Goal: Task Accomplishment & Management: Complete application form

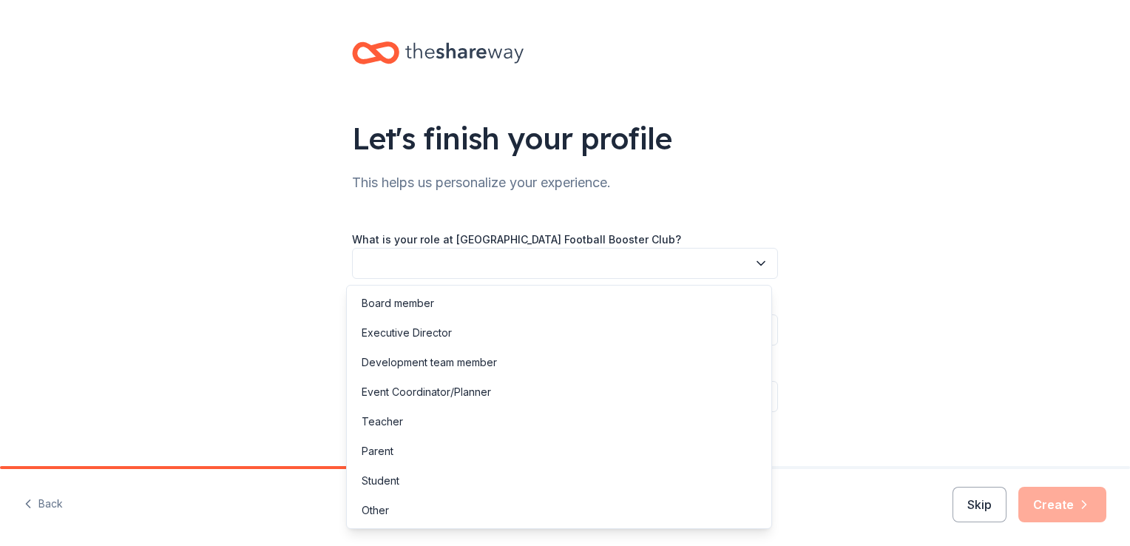
click at [416, 260] on button "button" at bounding box center [565, 263] width 426 height 31
click at [393, 299] on div "Board member" at bounding box center [398, 303] width 72 height 18
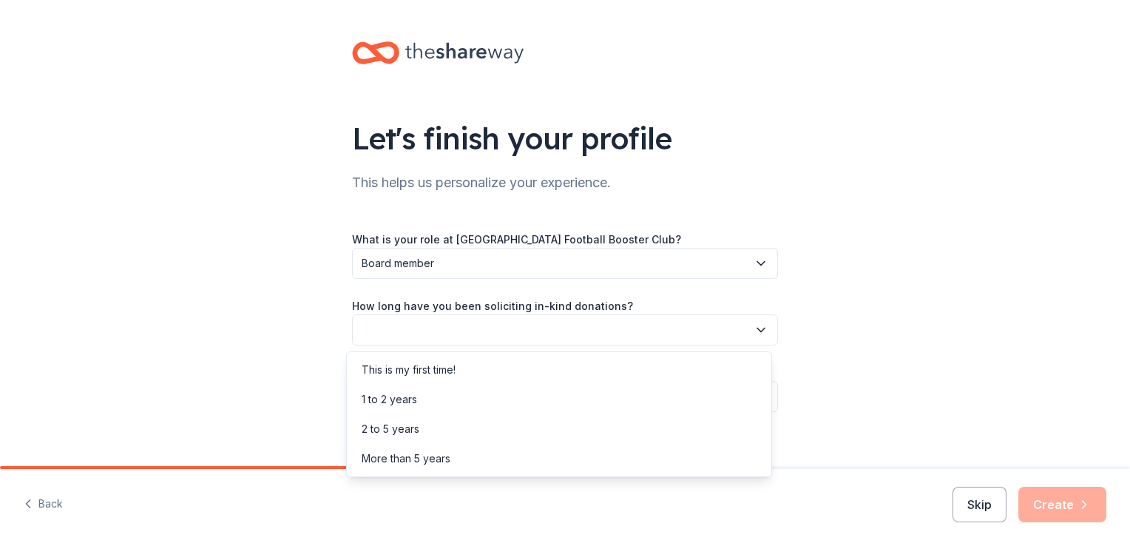
click at [401, 324] on button "button" at bounding box center [565, 329] width 426 height 31
click at [397, 372] on div "This is my first time!" at bounding box center [409, 370] width 94 height 18
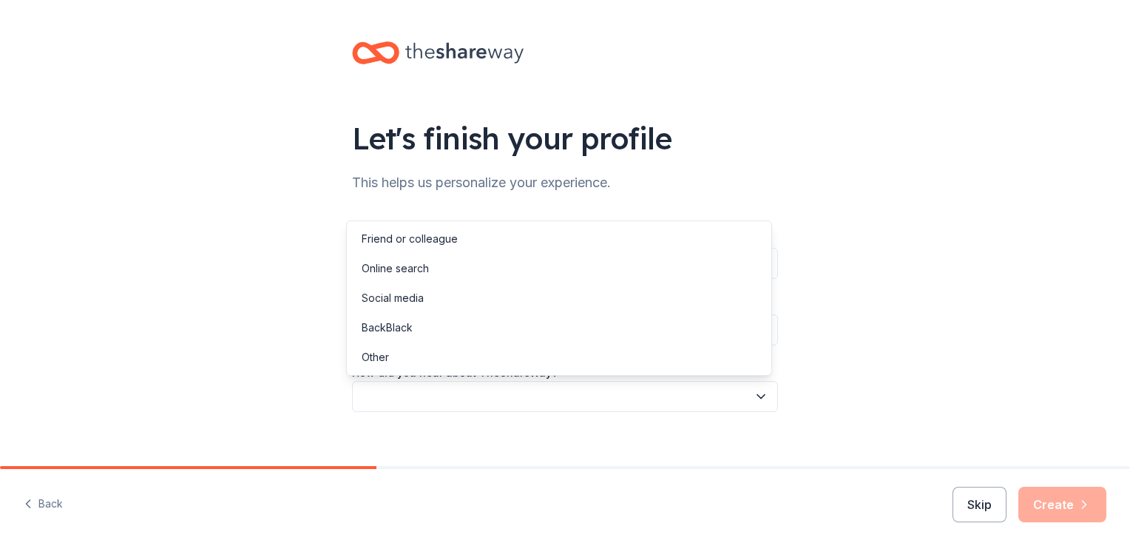
click at [398, 389] on button "button" at bounding box center [565, 396] width 426 height 31
click at [393, 274] on div "Online search" at bounding box center [395, 269] width 67 height 18
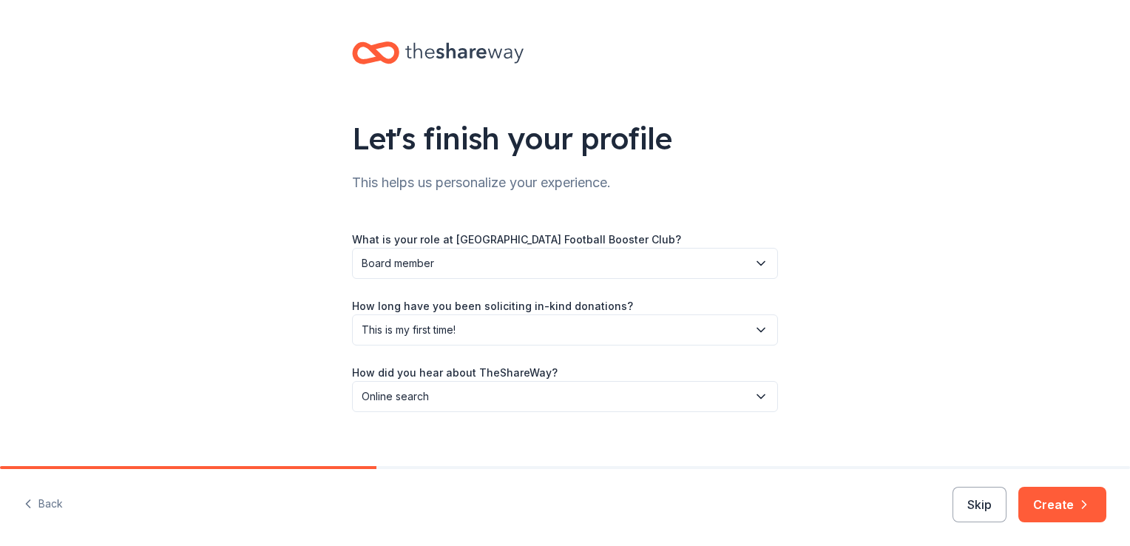
scroll to position [16, 0]
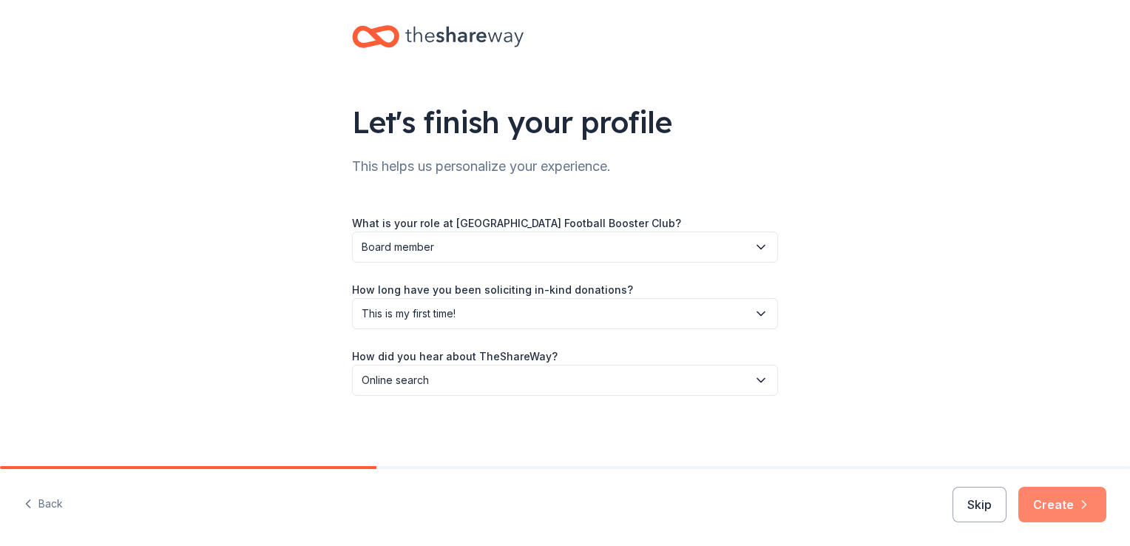
click at [1048, 503] on button "Create" at bounding box center [1062, 503] width 88 height 35
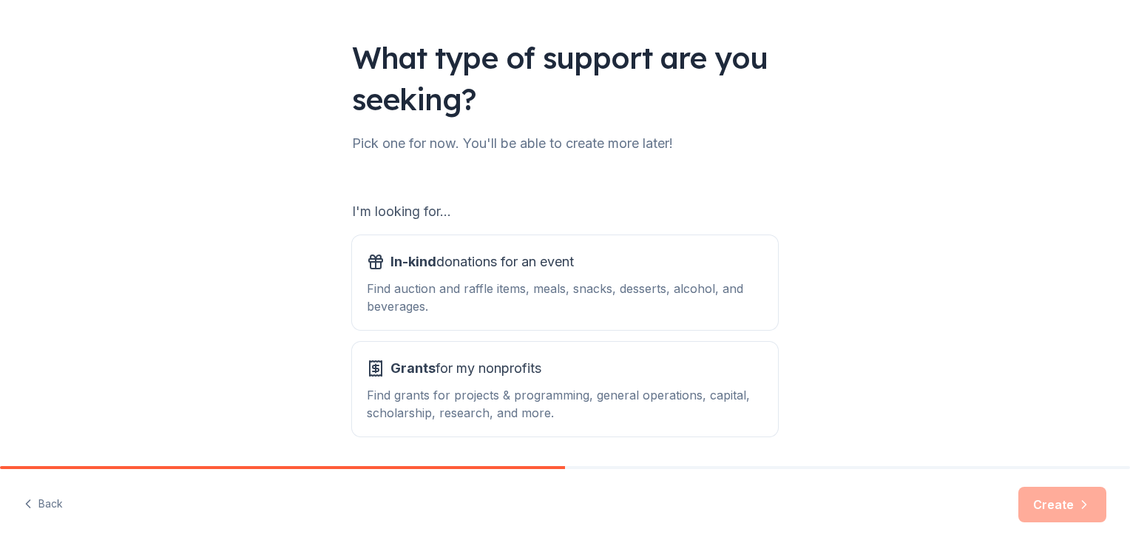
scroll to position [130, 0]
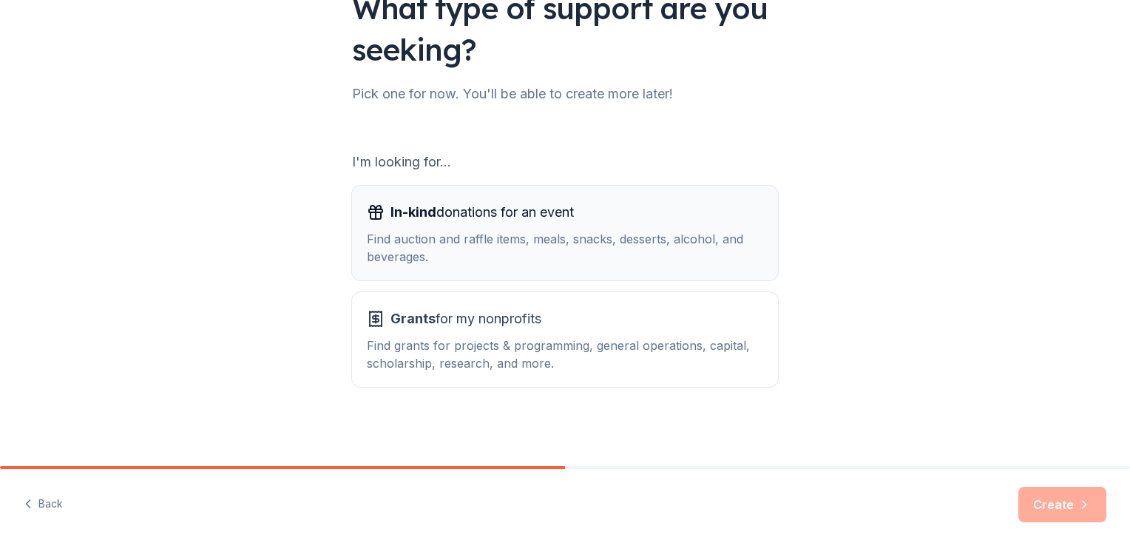
click at [429, 243] on div "Find auction and raffle items, meals, snacks, desserts, alcohol, and beverages." at bounding box center [565, 247] width 396 height 35
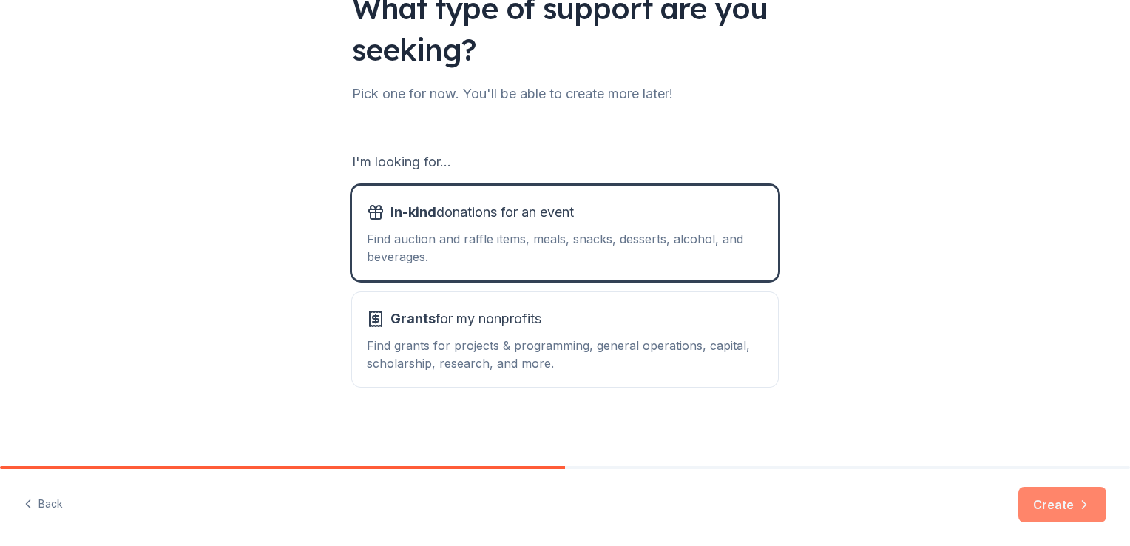
click at [1048, 512] on button "Create" at bounding box center [1062, 503] width 88 height 35
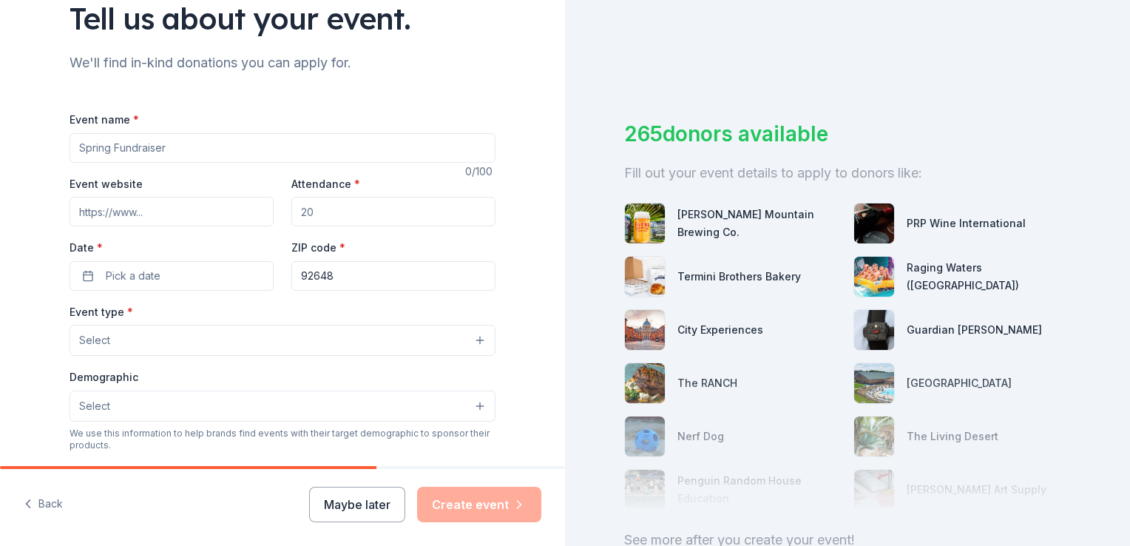
scroll to position [105, 0]
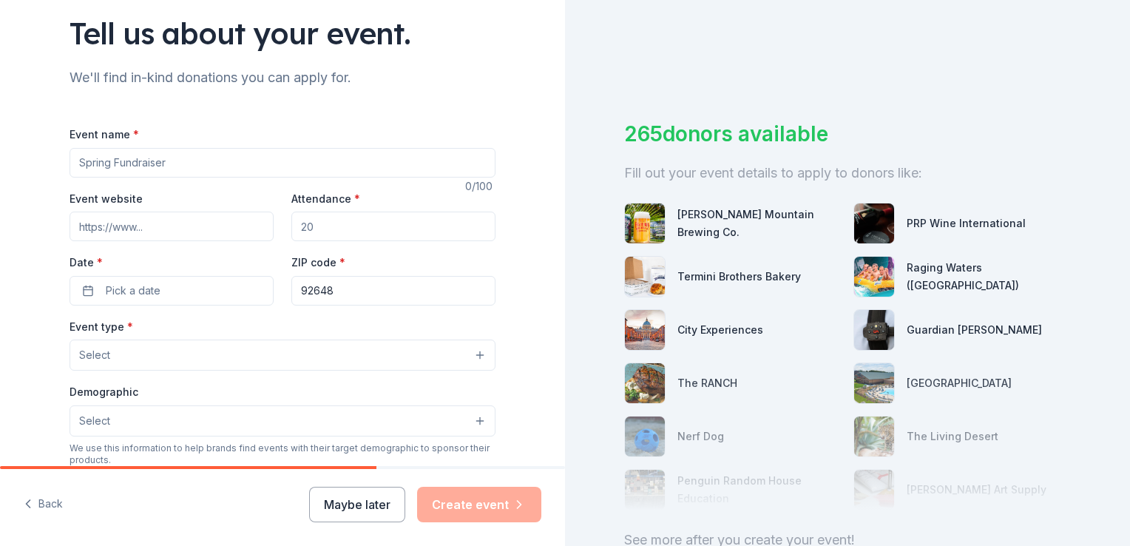
click at [89, 169] on input "Event name *" at bounding box center [282, 163] width 426 height 30
type input "Fall Football Fundraiser Gala"
click at [301, 226] on input "Attendance *" at bounding box center [393, 226] width 204 height 30
click at [308, 225] on input "Attendance *" at bounding box center [393, 226] width 204 height 30
type input "100"
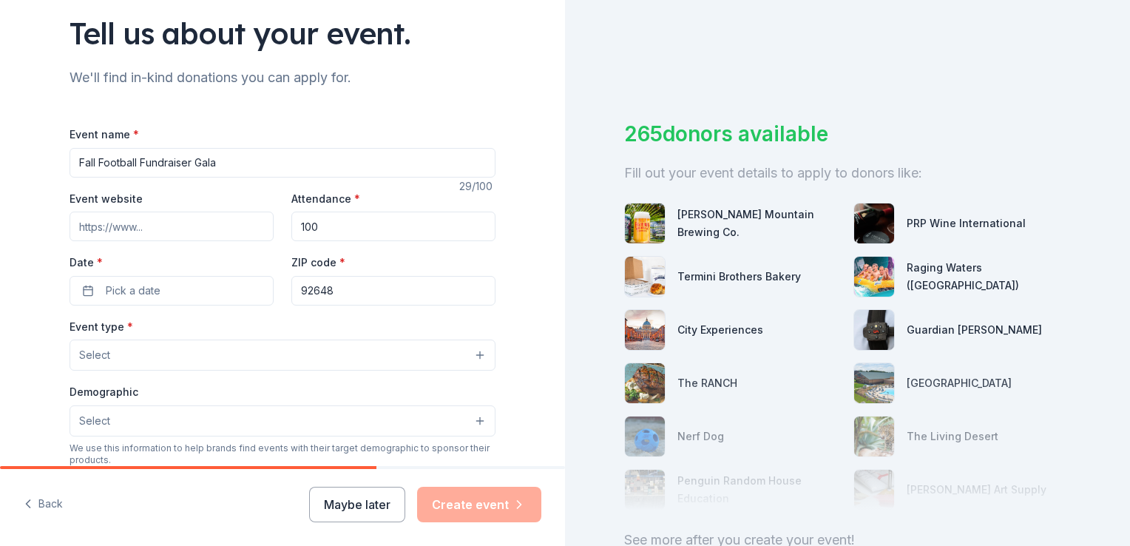
click at [172, 223] on input "Event website" at bounding box center [171, 226] width 204 height 30
click at [85, 296] on button "Pick a date" at bounding box center [171, 291] width 204 height 30
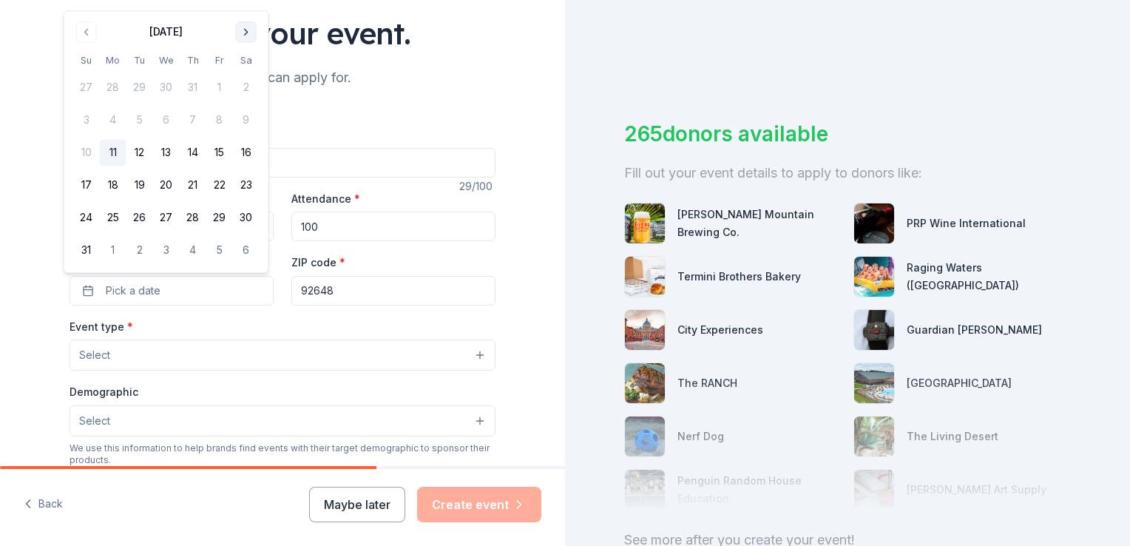
click at [248, 31] on button "Go to next month" at bounding box center [246, 31] width 21 height 21
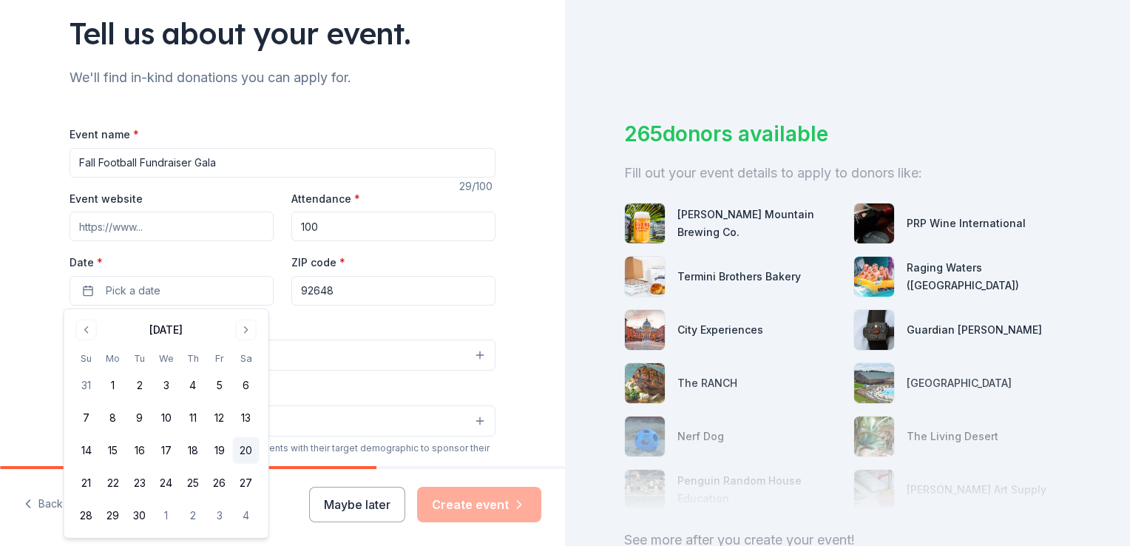
click at [239, 451] on button "20" at bounding box center [246, 450] width 27 height 27
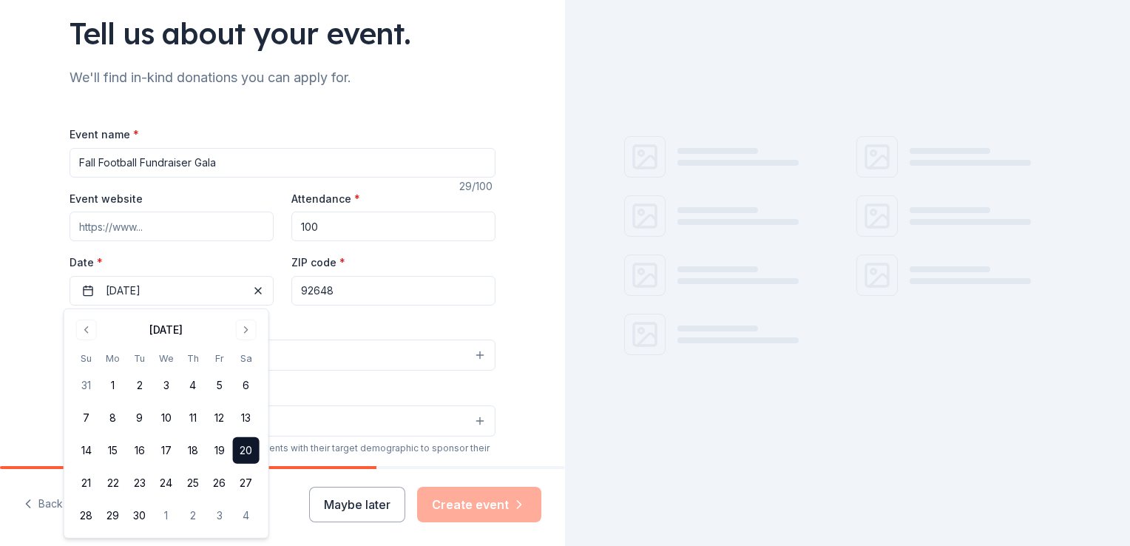
click at [92, 231] on input "Event website" at bounding box center [171, 226] width 204 height 30
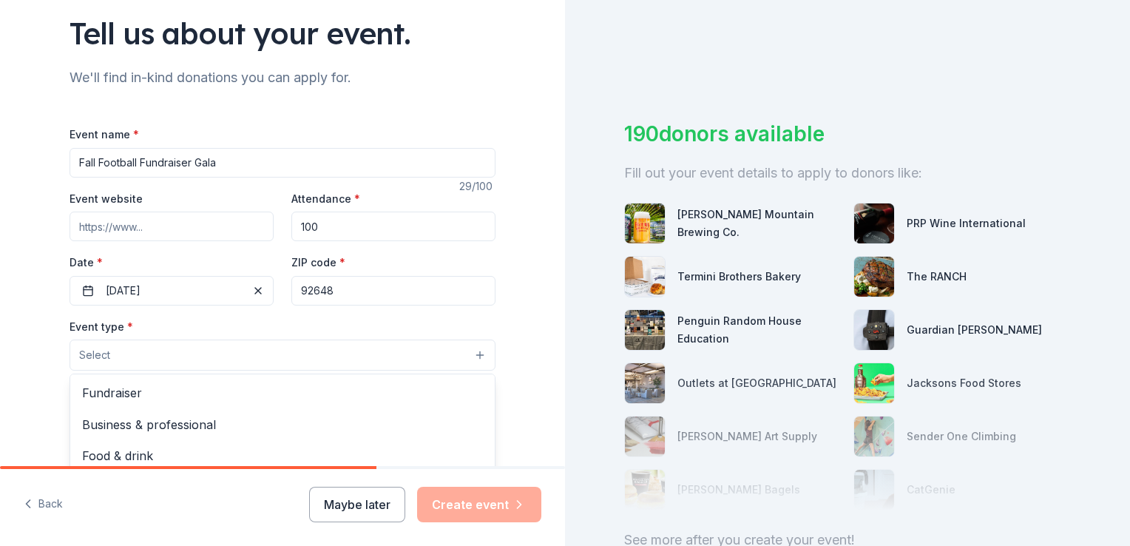
click at [142, 353] on button "Select" at bounding box center [282, 354] width 426 height 31
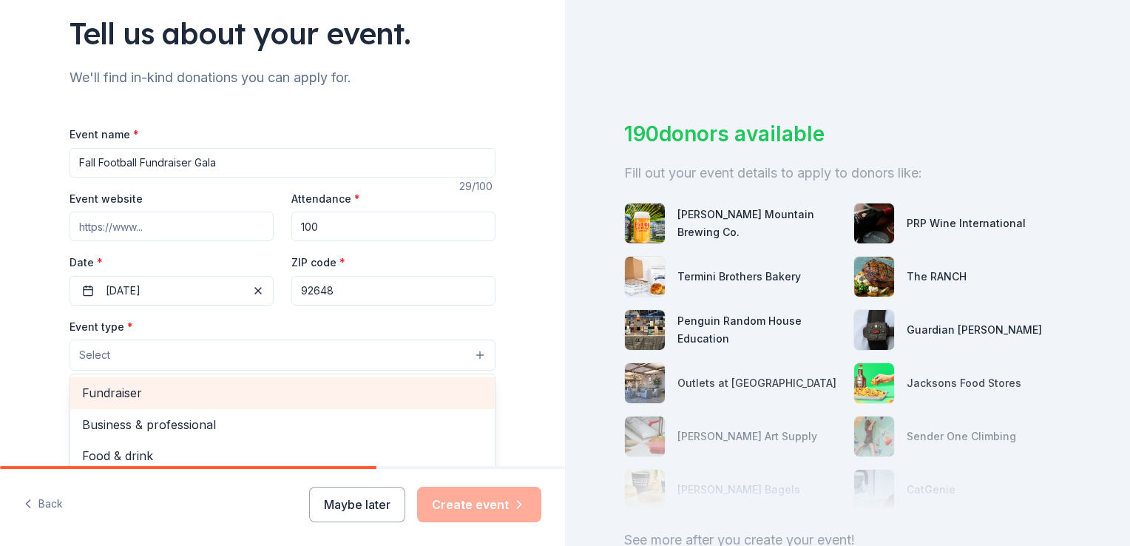
click at [177, 407] on div "Fundraiser" at bounding box center [282, 392] width 424 height 31
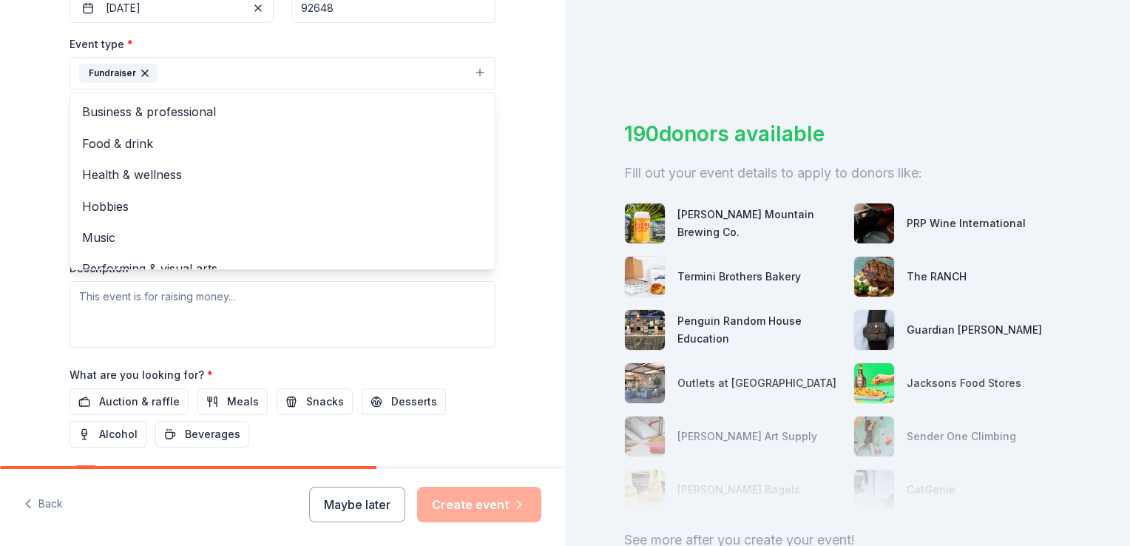
scroll to position [389, 0]
click at [523, 294] on div "Tell us about your event. We'll find in-kind donations you can apply for. Event…" at bounding box center [282, 104] width 565 height 986
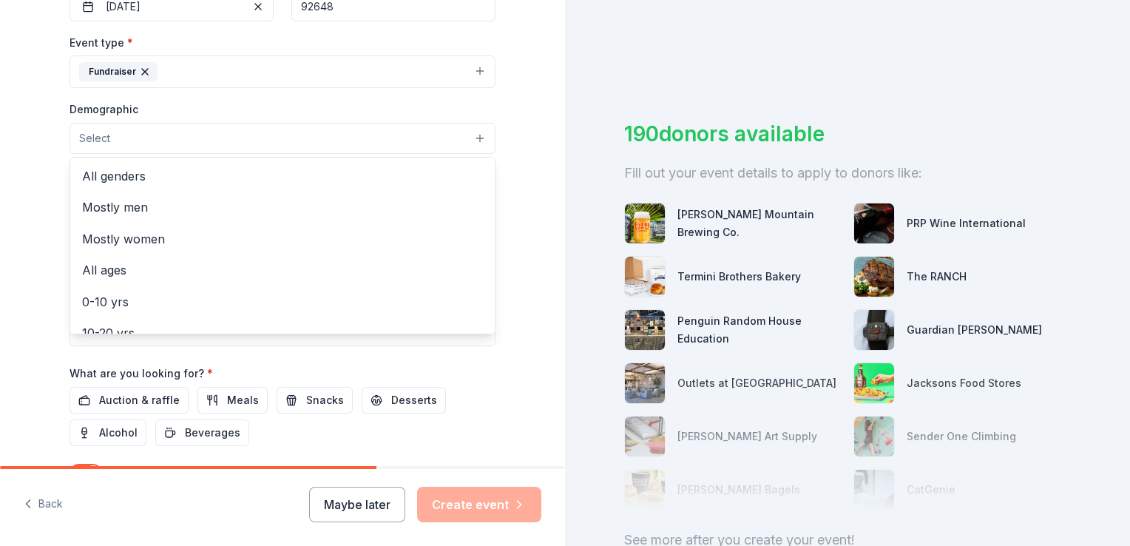
click at [243, 152] on button "Select" at bounding box center [282, 138] width 426 height 31
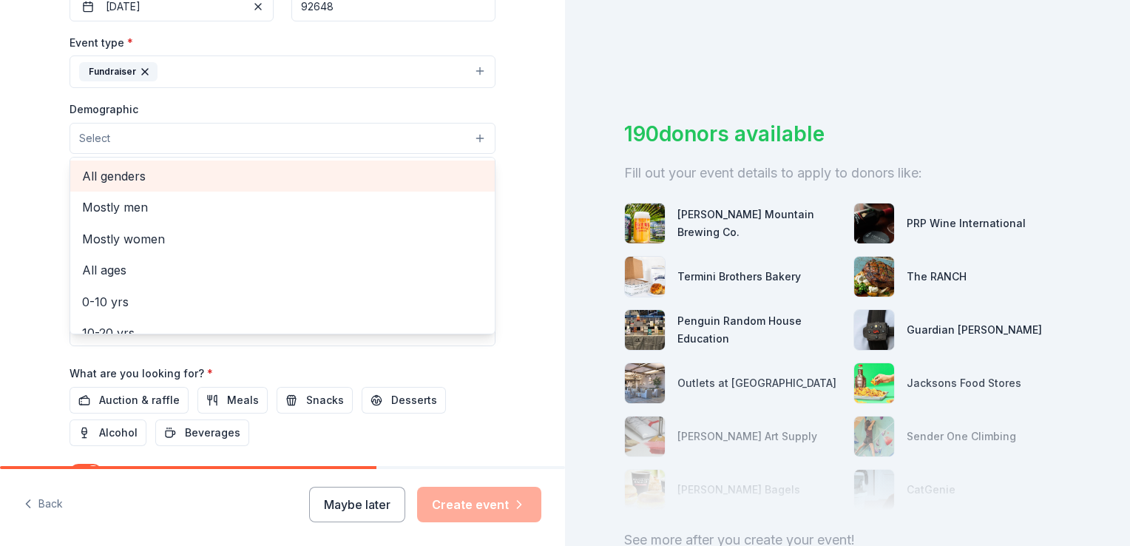
click at [111, 176] on span "All genders" at bounding box center [282, 175] width 401 height 19
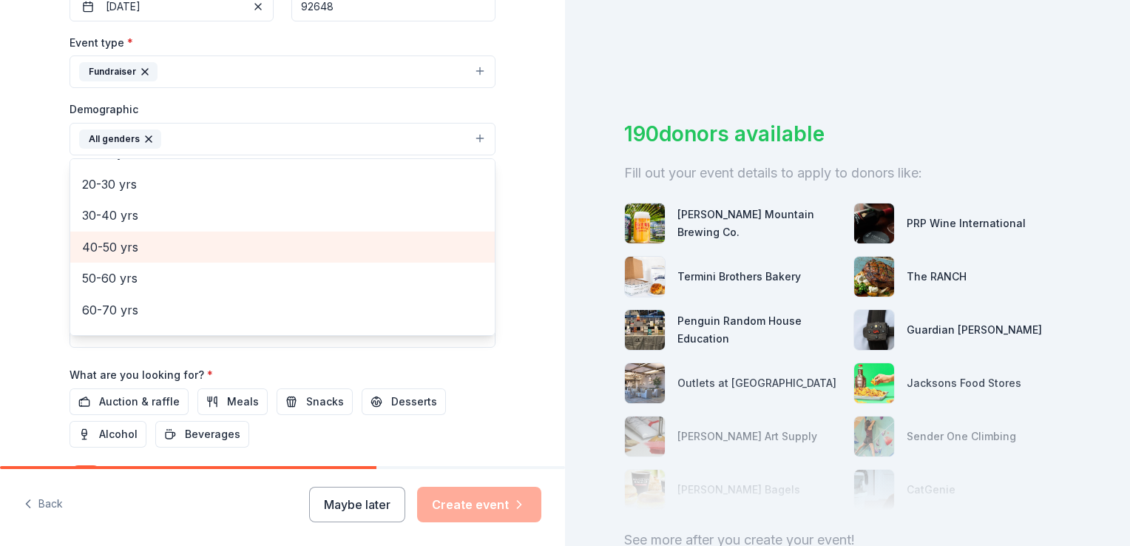
scroll to position [145, 0]
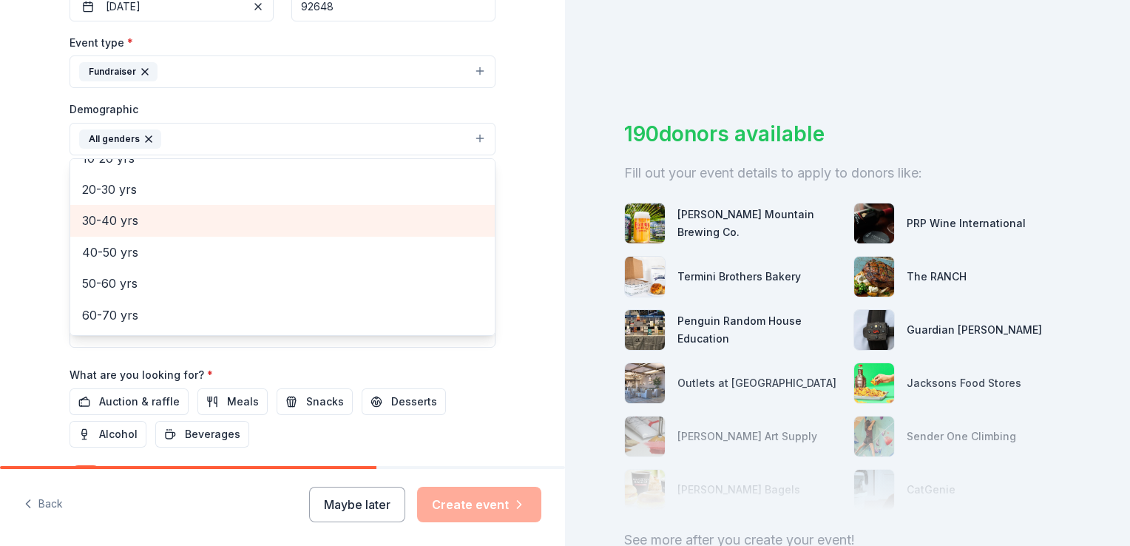
click at [124, 223] on span "30-40 yrs" at bounding box center [282, 220] width 401 height 19
click at [121, 223] on span "40-50 yrs" at bounding box center [282, 220] width 401 height 19
click at [118, 234] on div "50-60 yrs" at bounding box center [282, 222] width 424 height 31
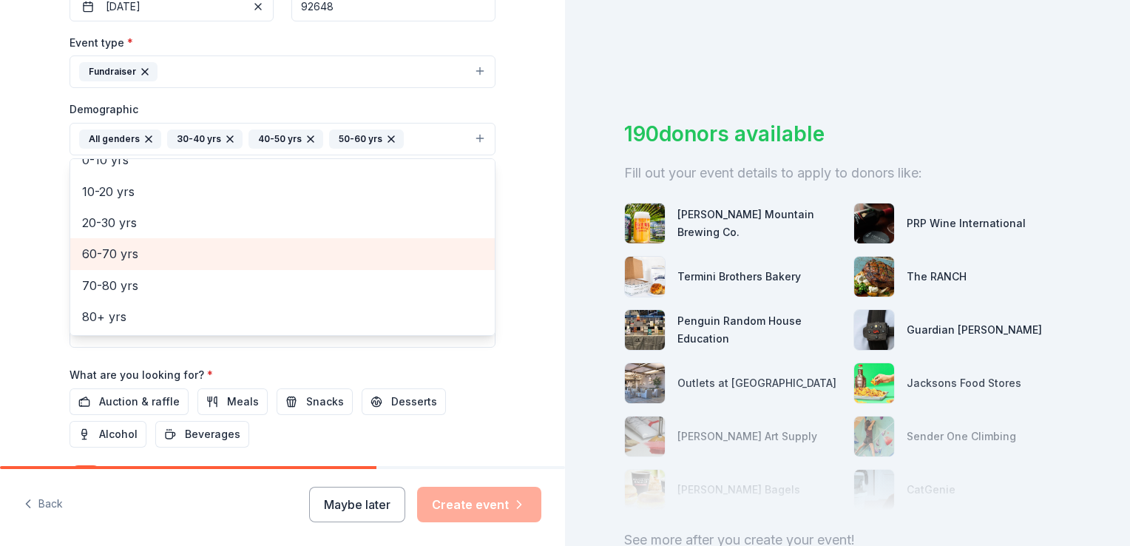
click at [116, 248] on span "60-70 yrs" at bounding box center [282, 253] width 401 height 19
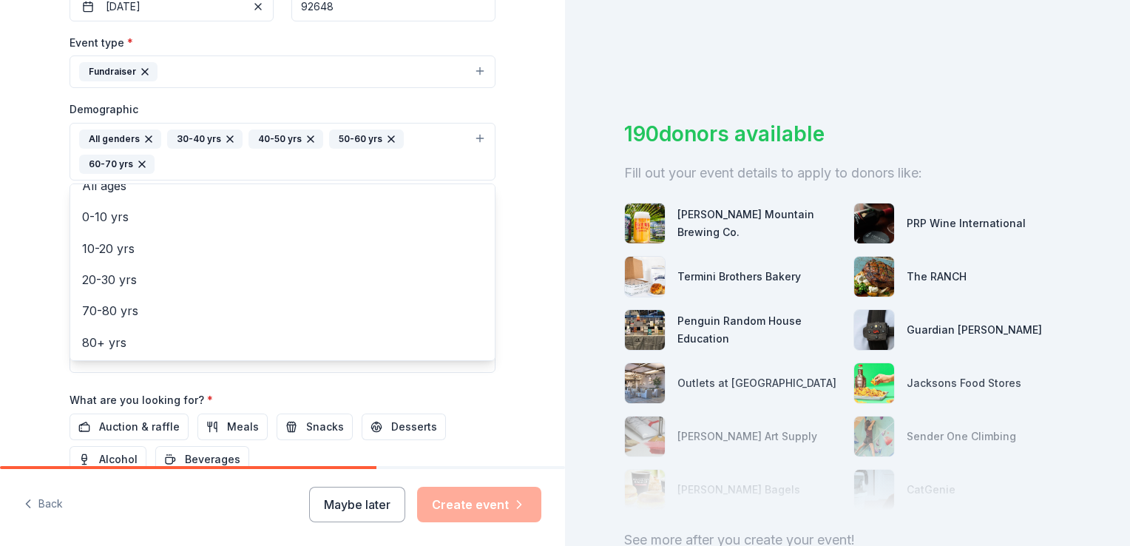
click at [515, 204] on div "Tell us about your event. We'll find in-kind donations you can apply for. Event…" at bounding box center [282, 117] width 565 height 1012
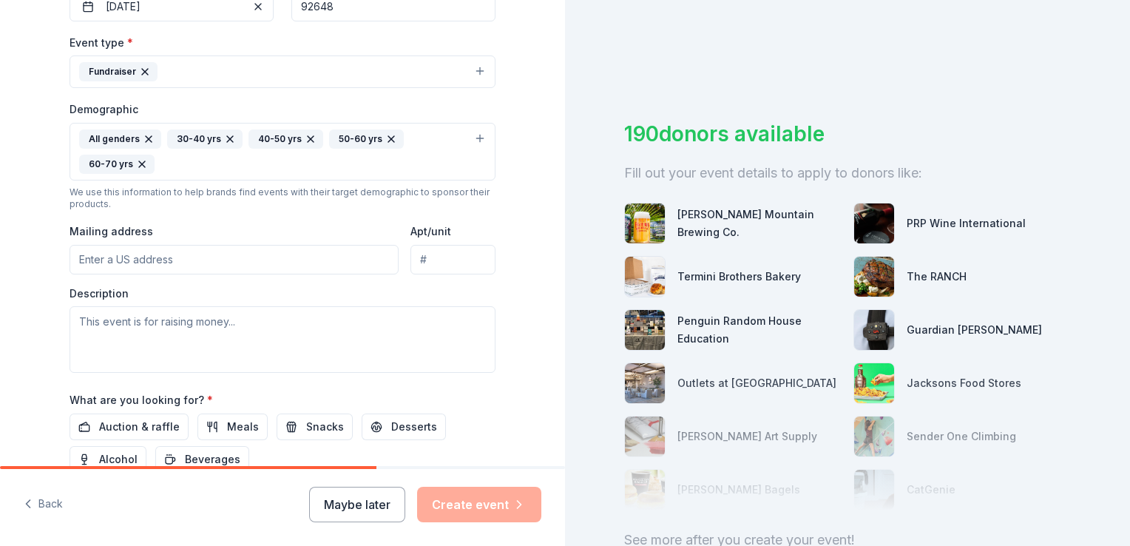
click at [237, 256] on input "Mailing address" at bounding box center [233, 260] width 329 height 30
click at [521, 279] on div "Tell us about your event. We'll find in-kind donations you can apply for. Event…" at bounding box center [282, 117] width 565 height 1012
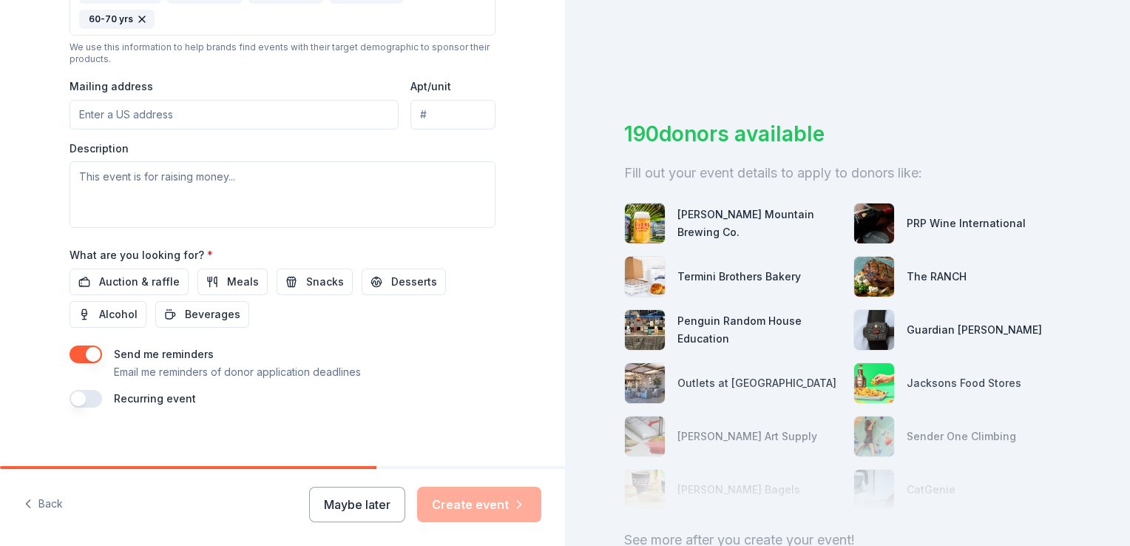
scroll to position [545, 0]
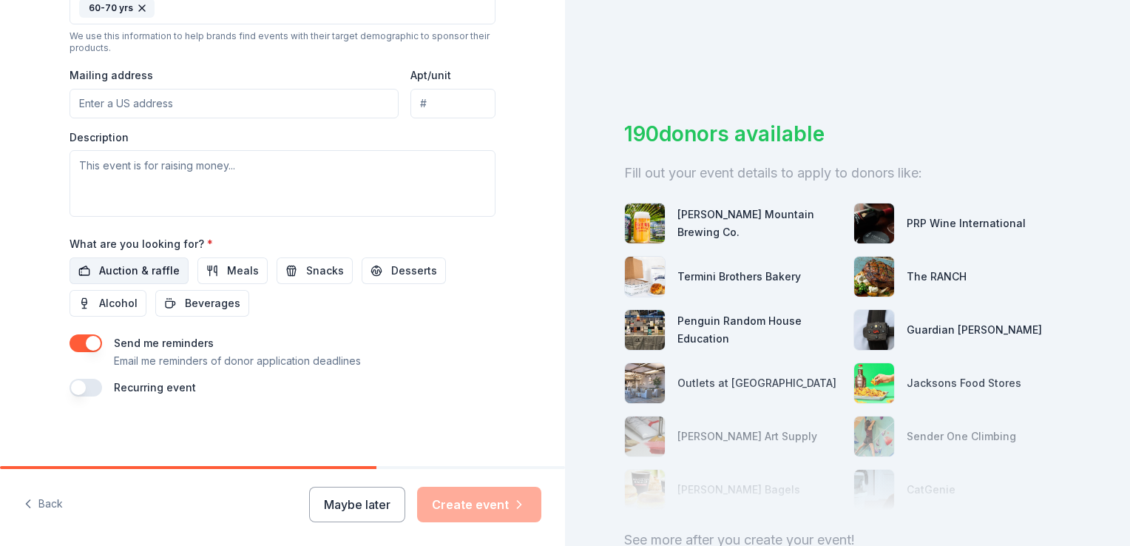
click at [109, 268] on span "Auction & raffle" at bounding box center [139, 271] width 81 height 18
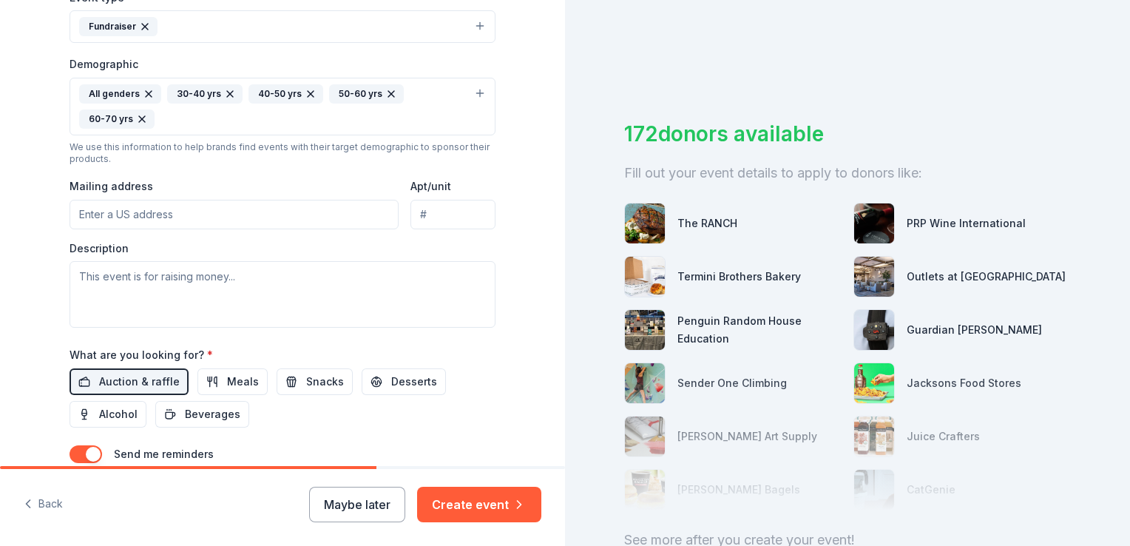
scroll to position [441, 0]
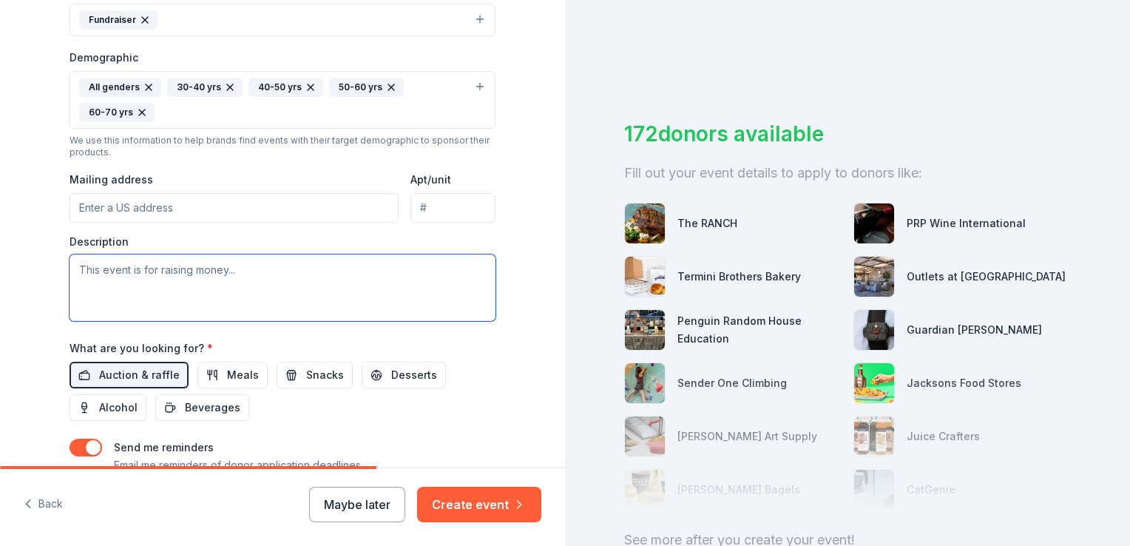
click at [92, 268] on textarea at bounding box center [282, 287] width 426 height 67
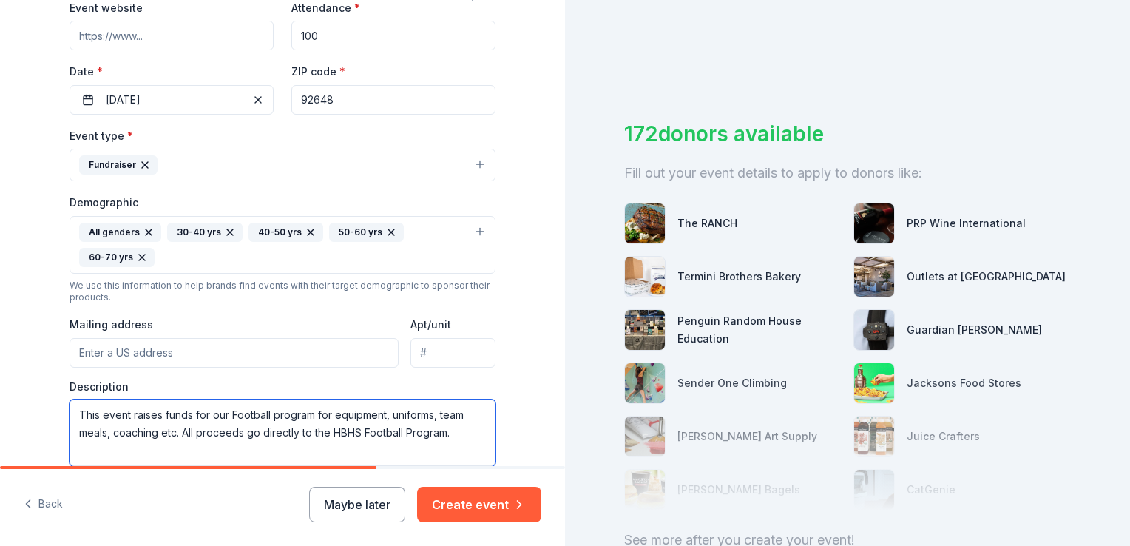
scroll to position [251, 0]
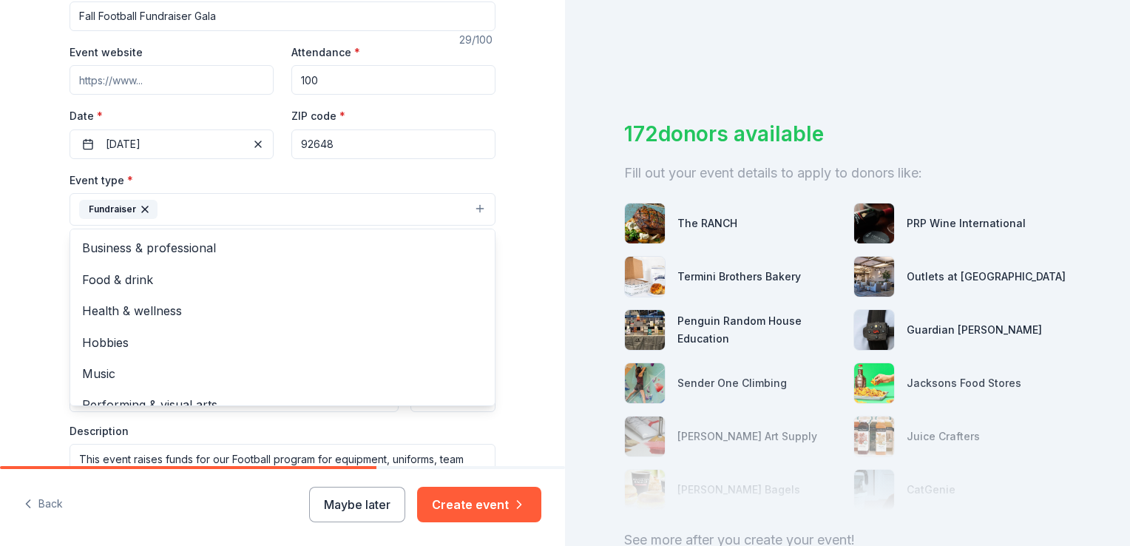
click at [348, 208] on button "Fundraiser" at bounding box center [282, 209] width 426 height 33
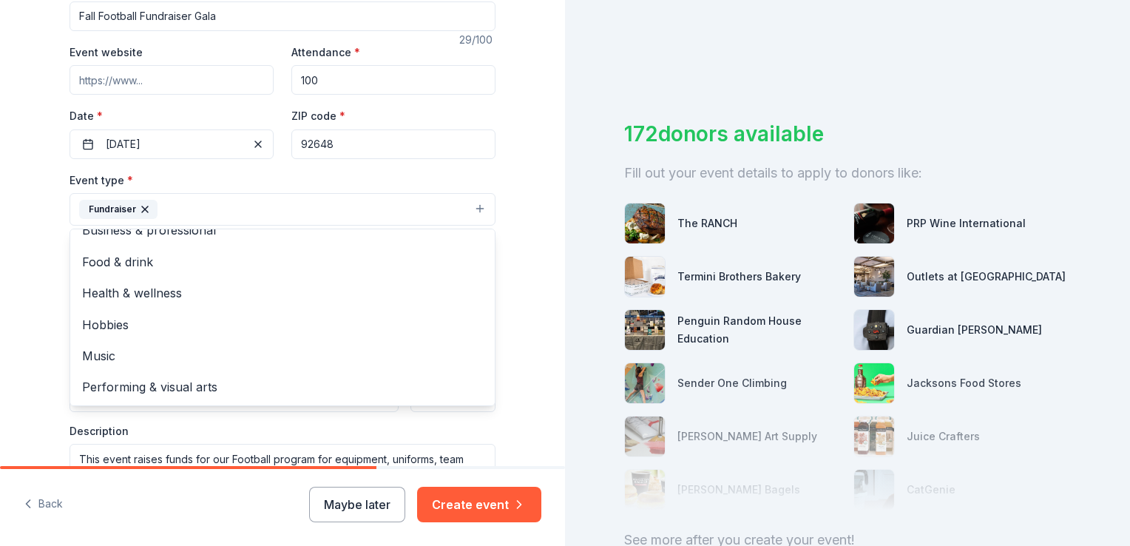
scroll to position [0, 0]
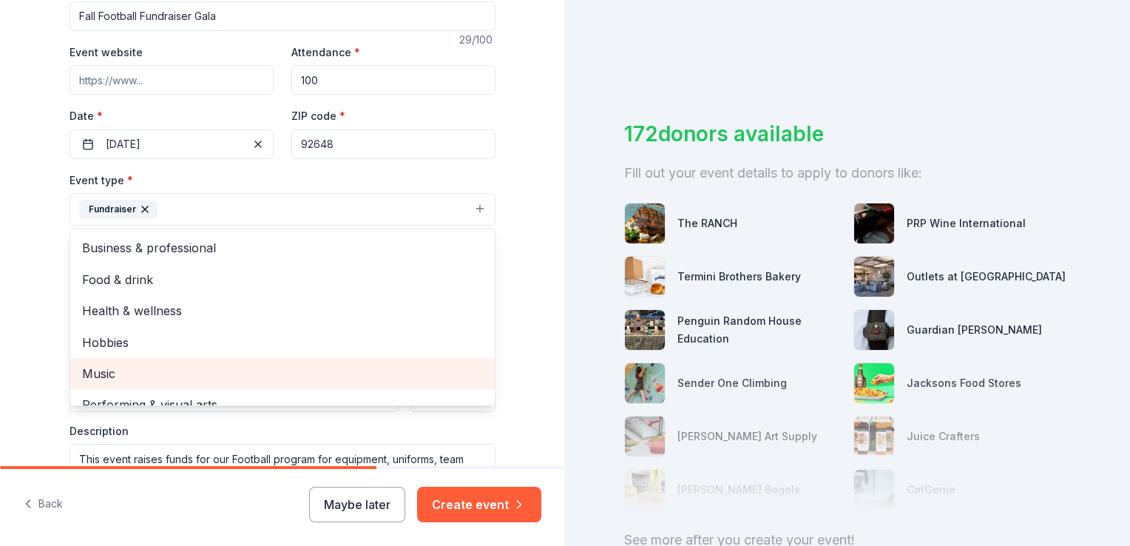
click at [158, 373] on span "Music" at bounding box center [282, 373] width 401 height 19
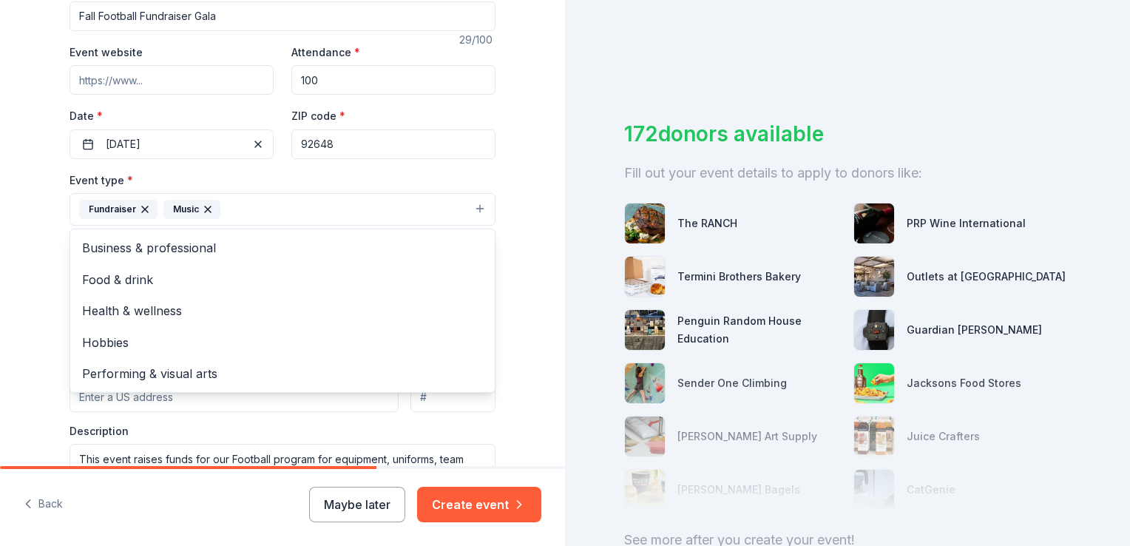
click at [535, 248] on div "Tell us about your event. We'll find in-kind donations you can apply for. Event…" at bounding box center [282, 255] width 565 height 1012
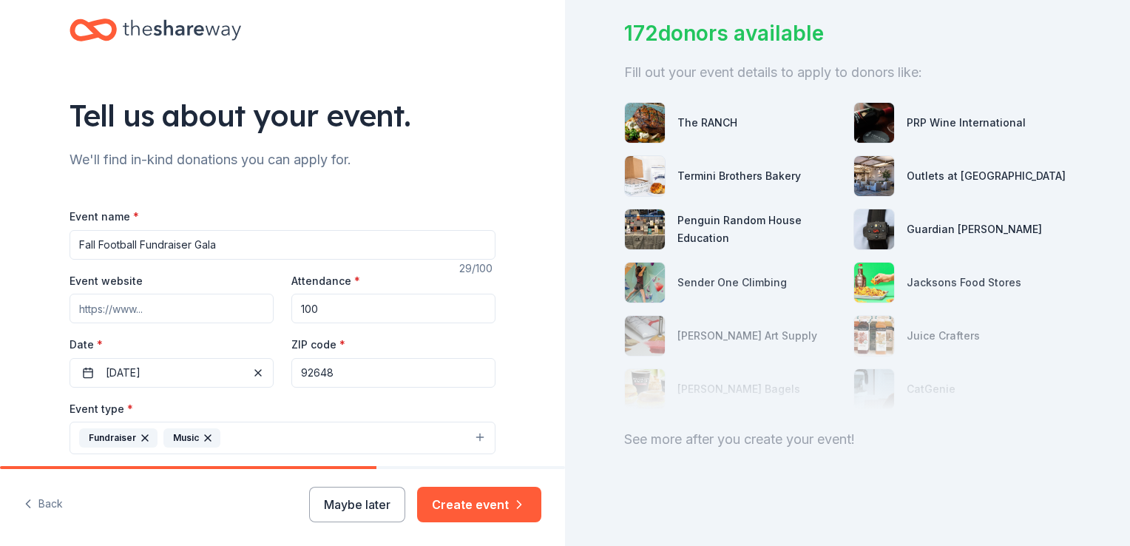
scroll to position [112, 0]
click at [685, 427] on div "See more after you create your event!" at bounding box center [847, 439] width 447 height 24
click at [642, 18] on div "172 donors available" at bounding box center [847, 33] width 447 height 31
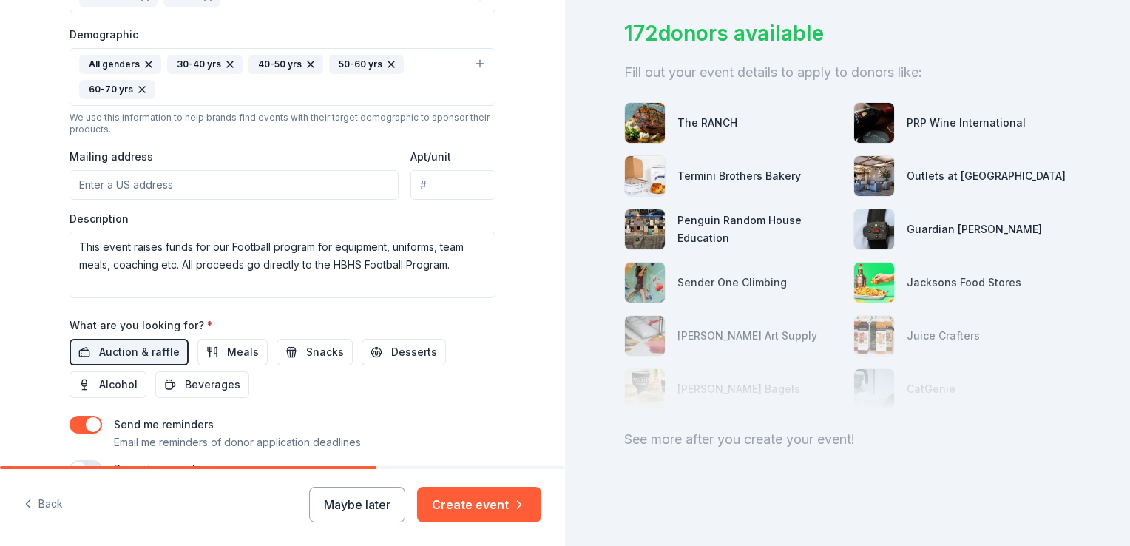
scroll to position [440, 0]
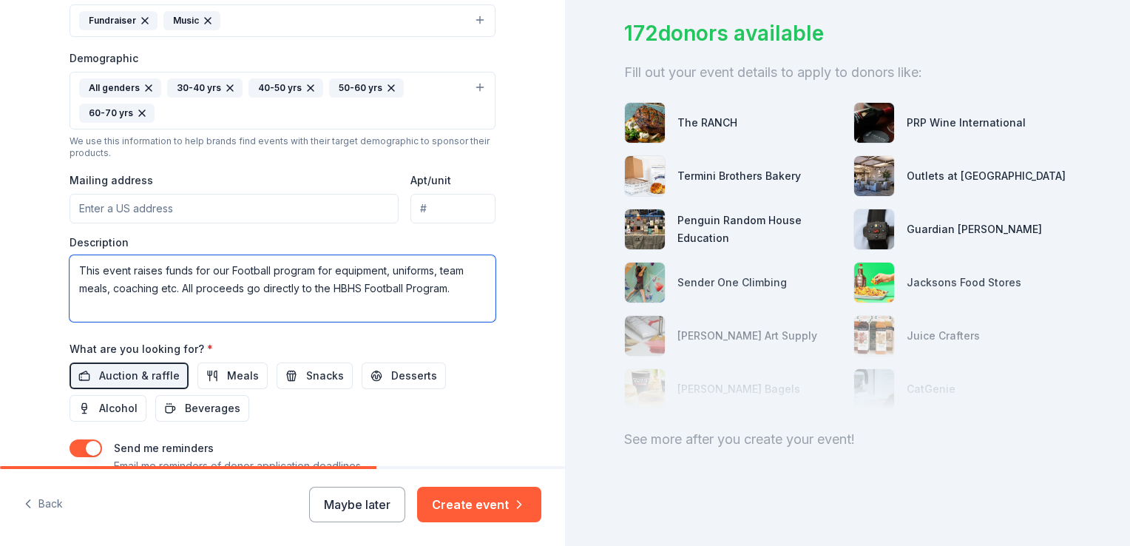
click at [99, 267] on textarea "This event raises funds for our Football program for equipment, uniforms, team …" at bounding box center [282, 288] width 426 height 67
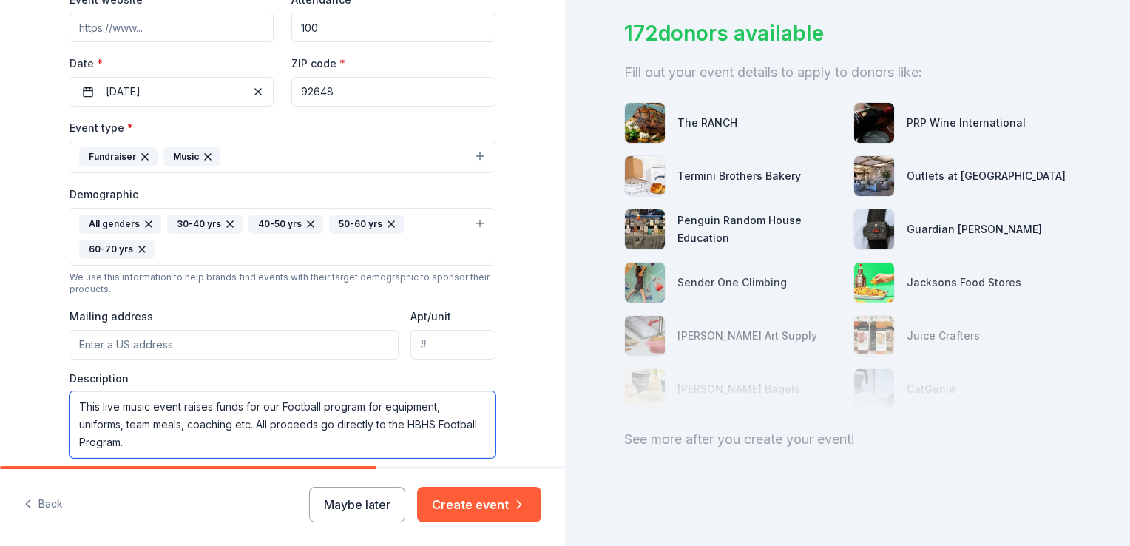
scroll to position [379, 0]
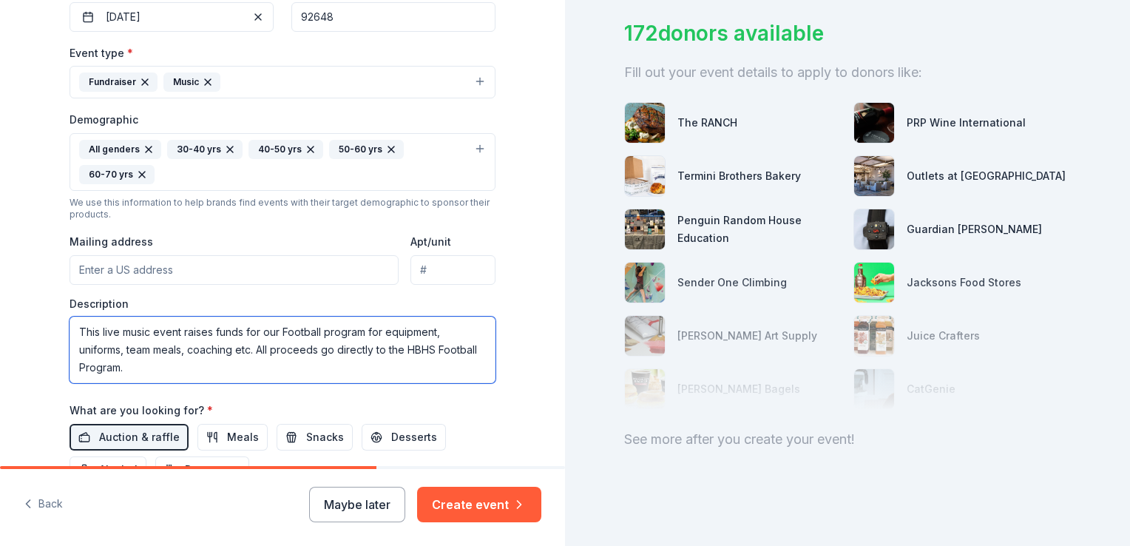
type textarea "This live music event raises funds for our Football program for equipment, unif…"
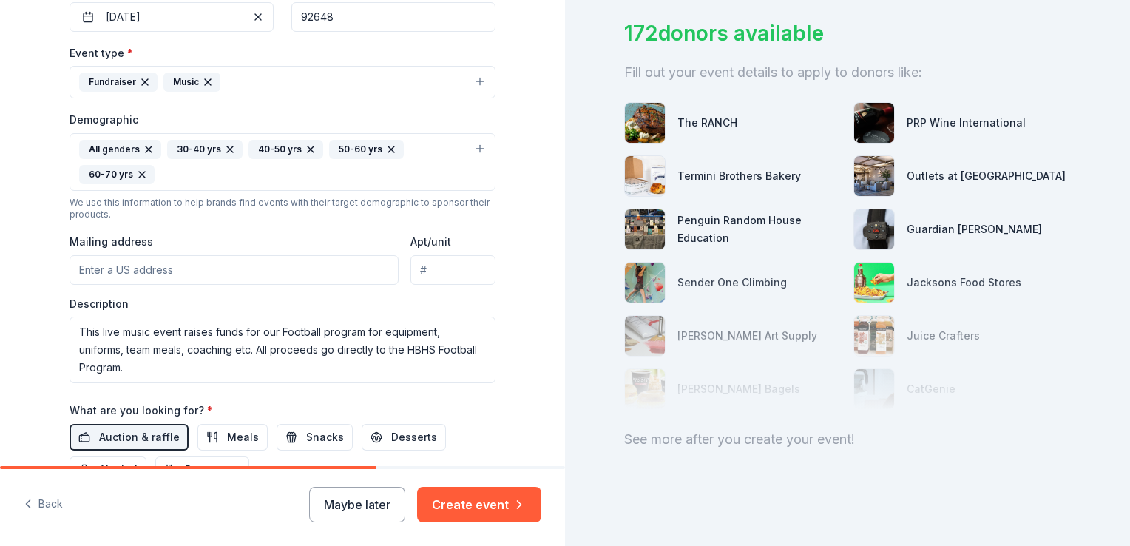
click at [106, 277] on input "Mailing address" at bounding box center [233, 270] width 329 height 30
type input "222 8th St."
type input "Apt 1"
click at [214, 220] on div "Event type * Fundraiser Music Demographic All genders 30-40 yrs 40-50 yrs 50-60…" at bounding box center [282, 213] width 426 height 339
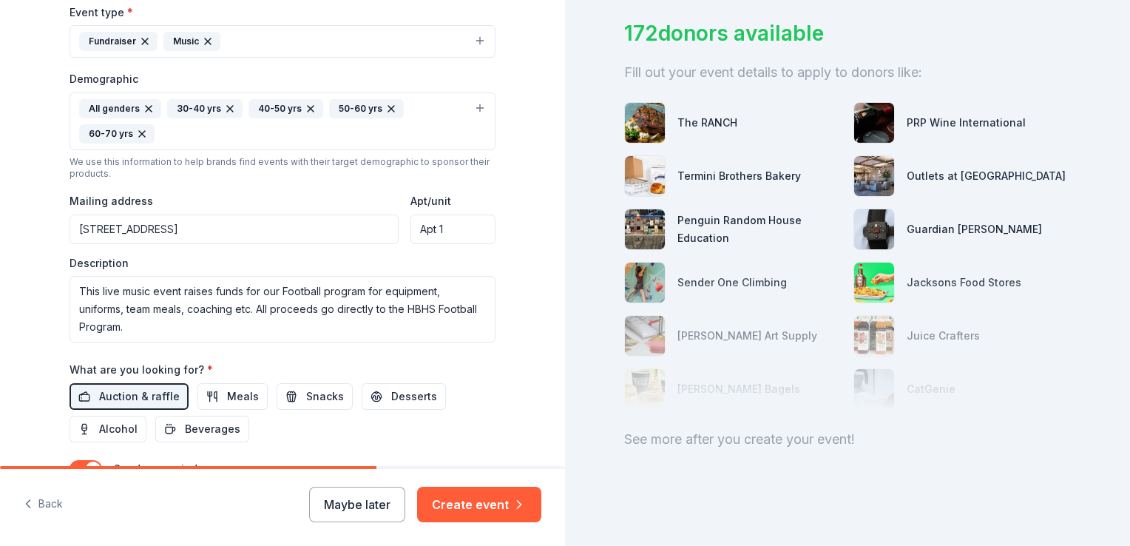
scroll to position [405, 0]
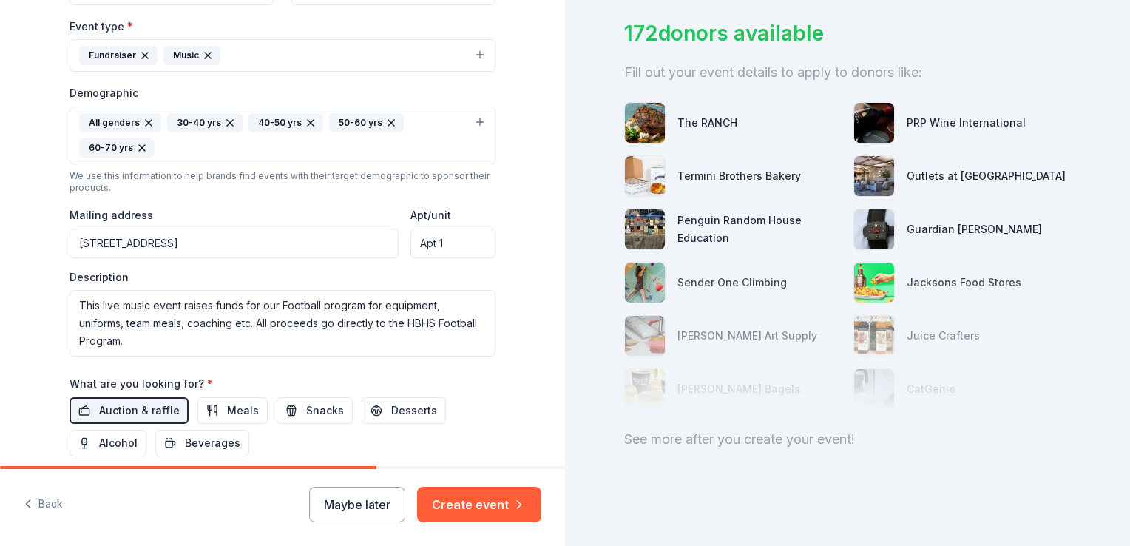
click at [163, 241] on input "222 8th St." at bounding box center [233, 243] width 329 height 30
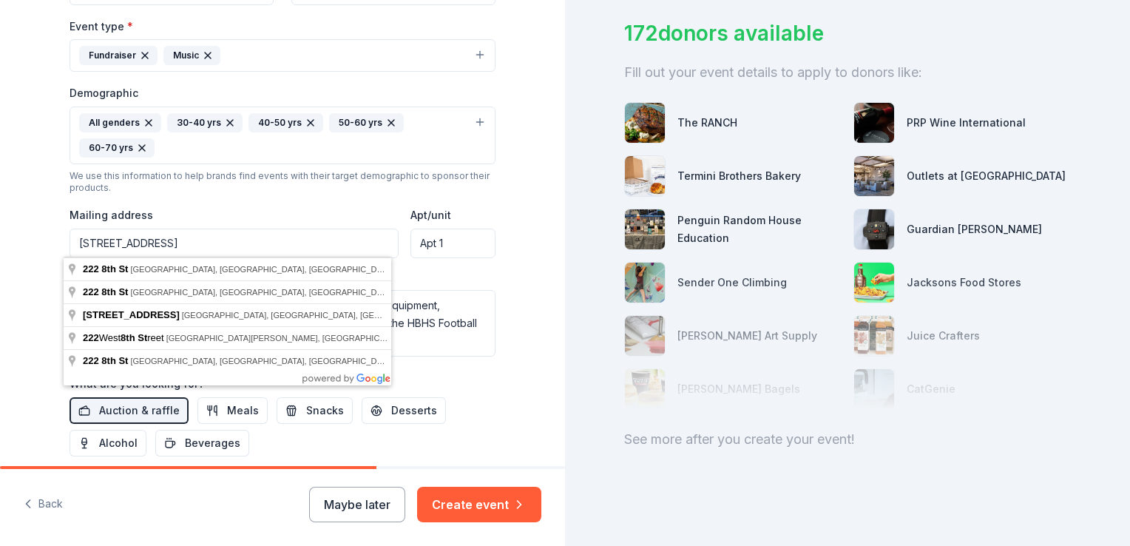
type input "222 8th St"
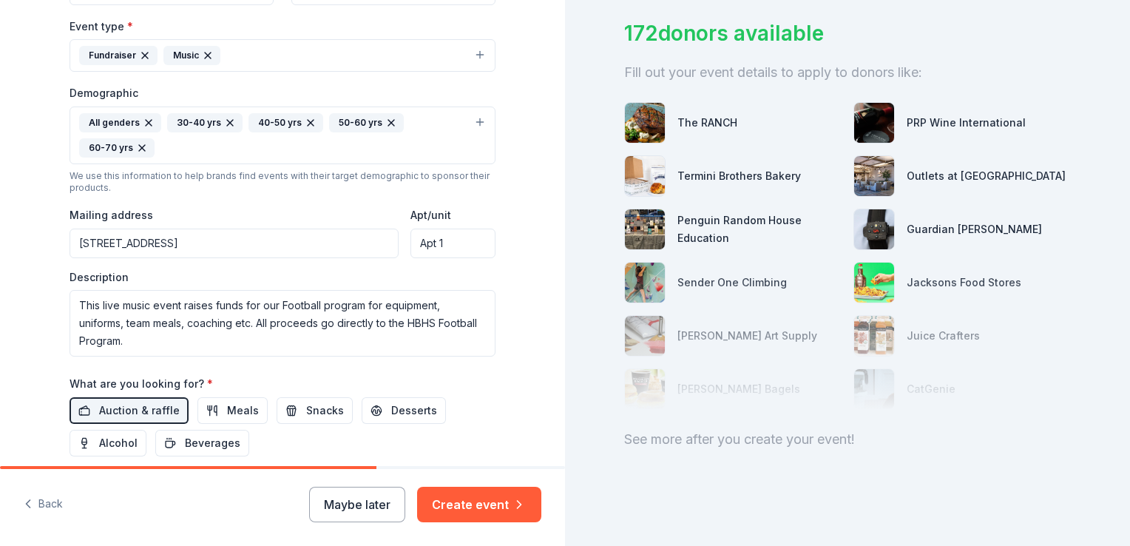
click at [232, 200] on div "Event type * Fundraiser Music Demographic All genders 30-40 yrs 40-50 yrs 50-60…" at bounding box center [282, 186] width 426 height 339
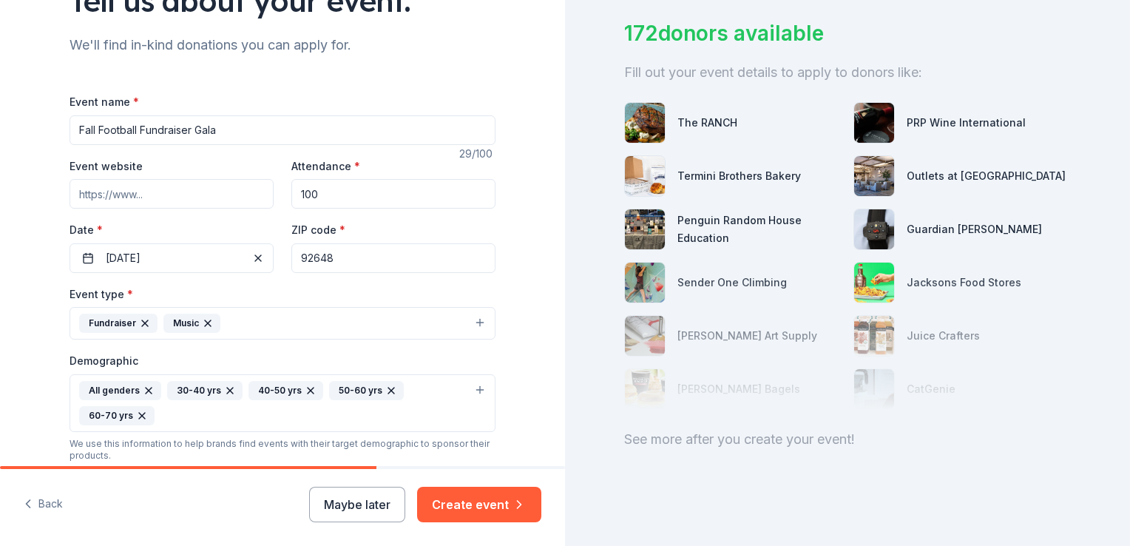
scroll to position [101, 0]
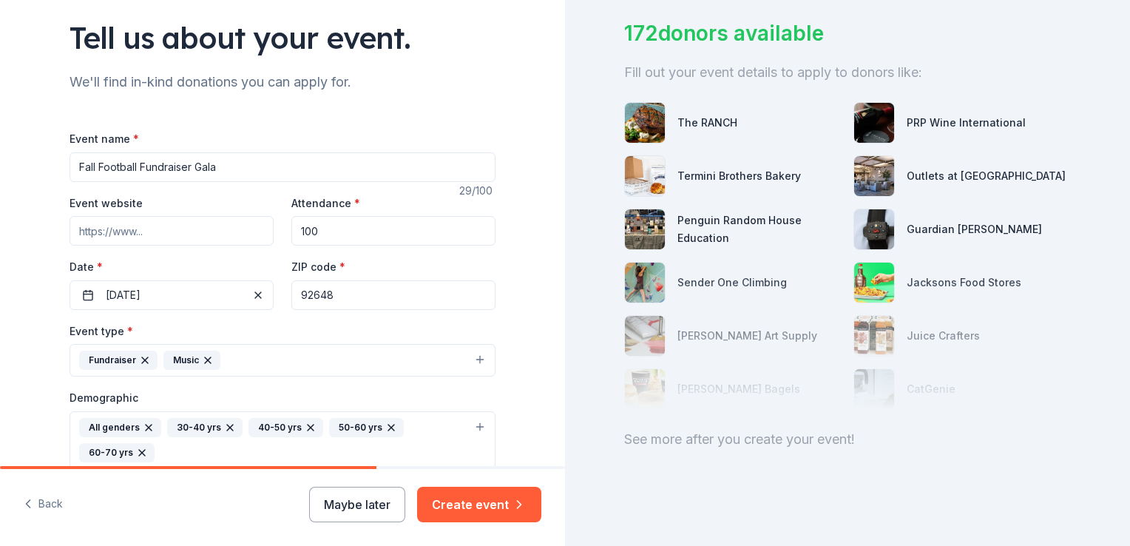
click at [146, 237] on input "Event website" at bounding box center [171, 231] width 204 height 30
paste input "https://www.zeffy.com/ticketing/fall-fundraiser-gala-featuring-redneck-rodeo"
type input "https://www.zeffy.com/ticketing/fall-fundraiser-gala-featuring-redneck-rodeo"
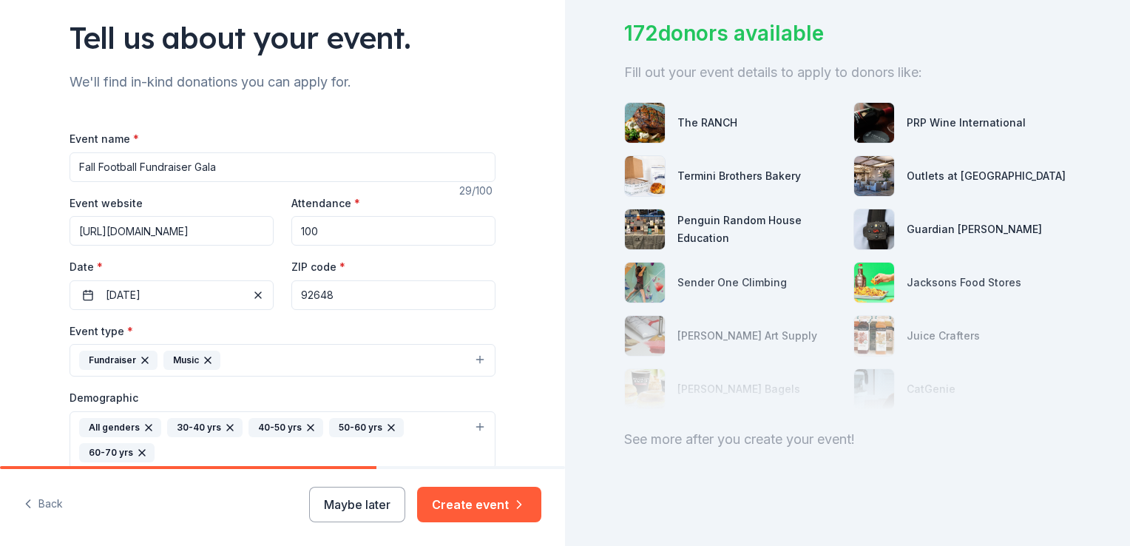
click at [383, 208] on div "Attendance * 100" at bounding box center [393, 220] width 204 height 52
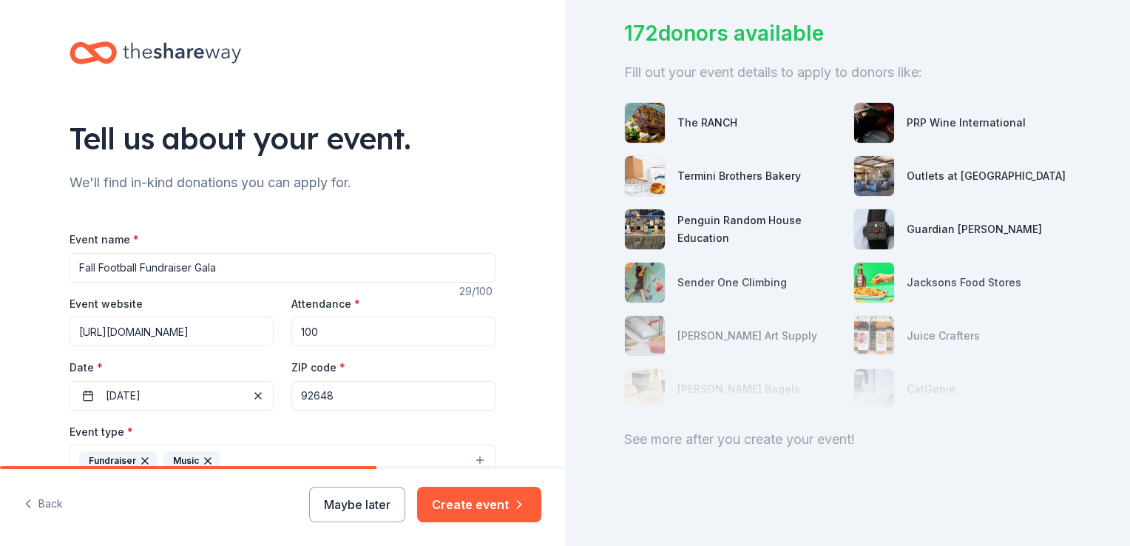
click at [223, 334] on input "https://www.zeffy.com/ticketing/fall-fundraiser-gala-featuring-redneck-rodeo" at bounding box center [171, 331] width 204 height 30
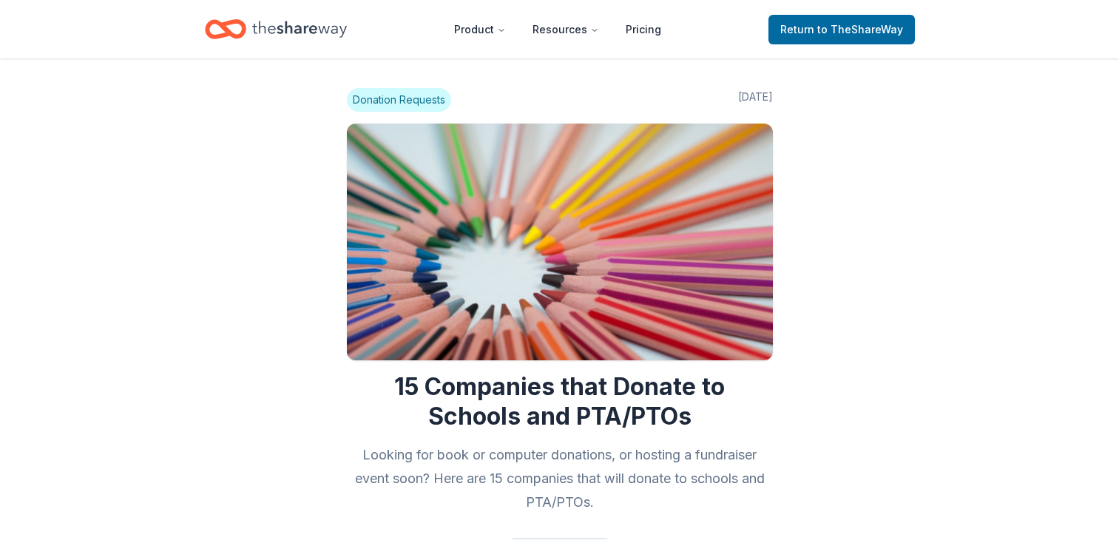
scroll to position [2058, 0]
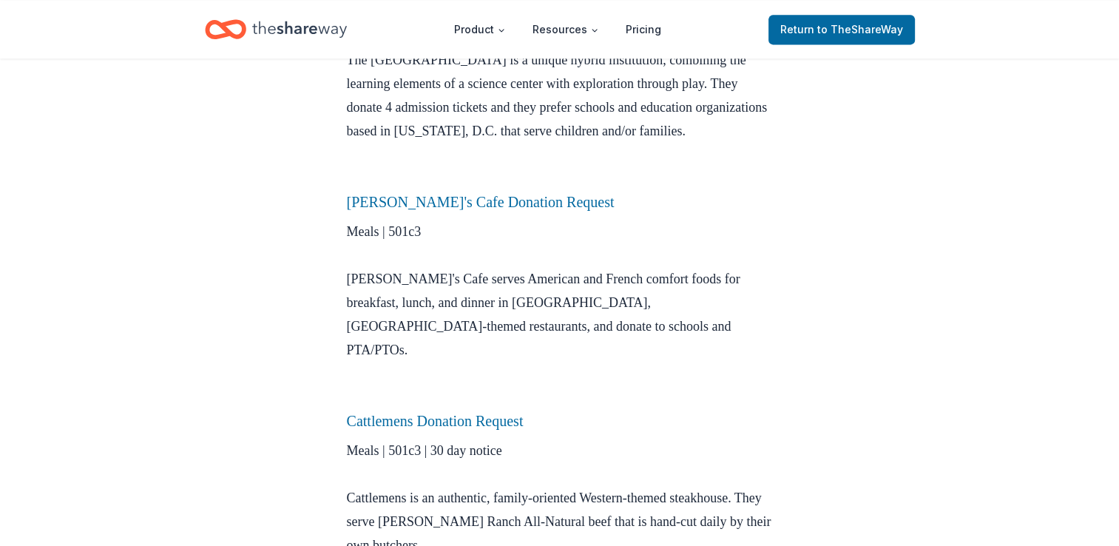
click at [717, 161] on p "Museum | 501c3 | 60 day notice The [GEOGRAPHIC_DATA] is a unique hybrid institu…" at bounding box center [560, 95] width 426 height 189
